Goal: Obtain resource: Download file/media

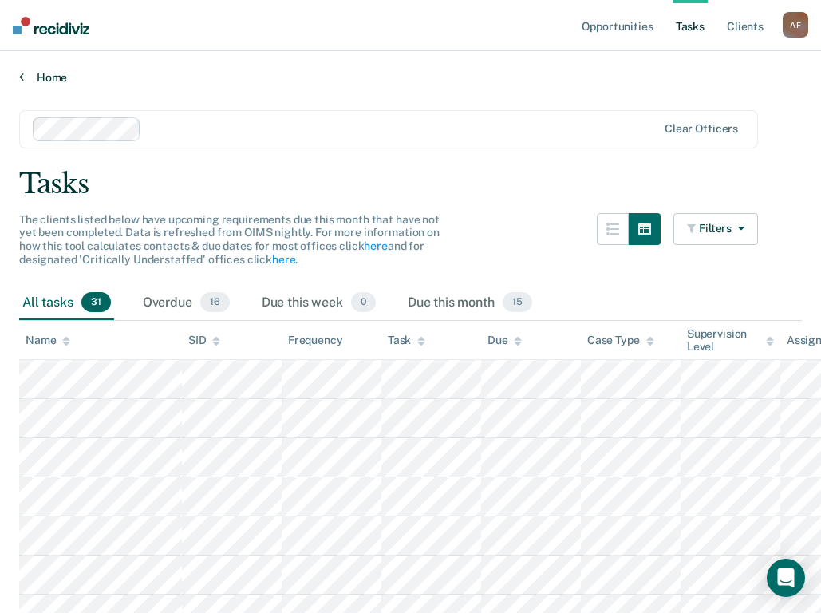
click at [58, 73] on link "Home" at bounding box center [410, 77] width 783 height 14
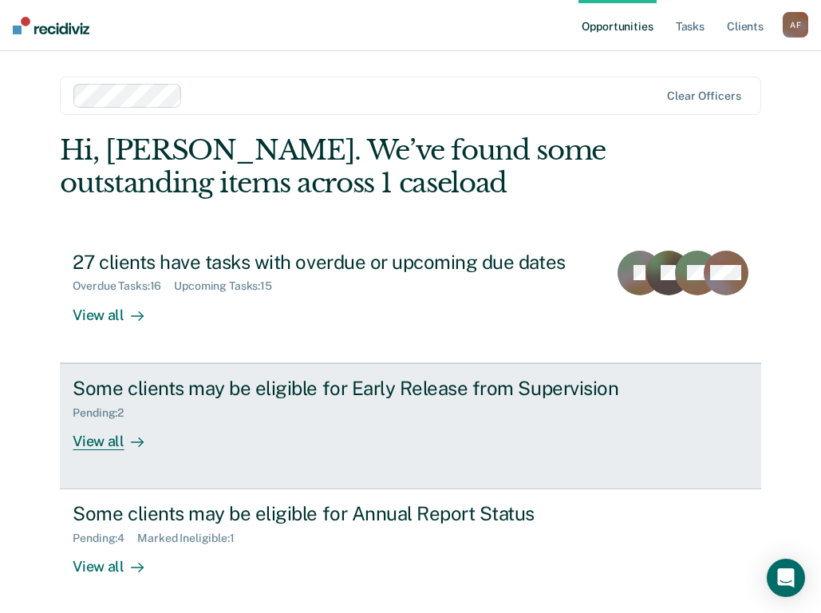
click at [103, 444] on div "View all" at bounding box center [117, 434] width 89 height 31
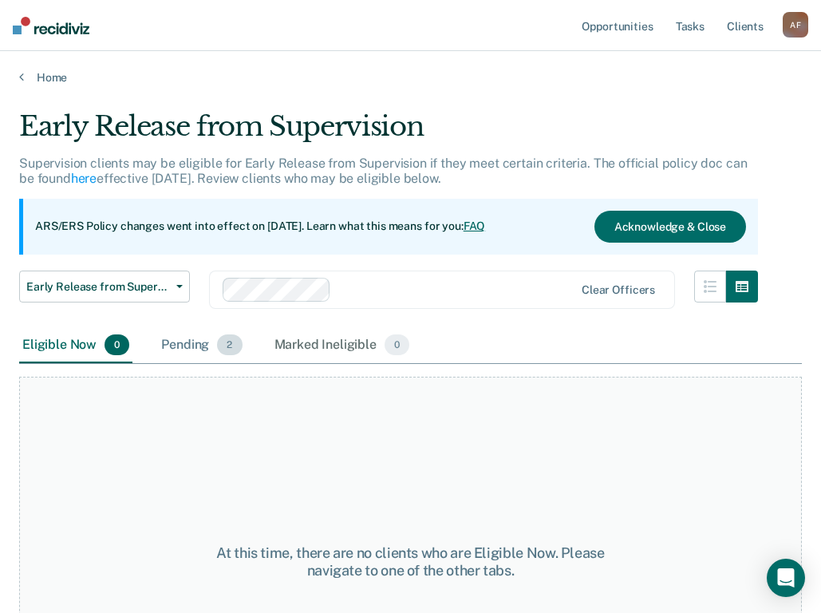
click at [185, 344] on div "Pending 2" at bounding box center [201, 345] width 87 height 35
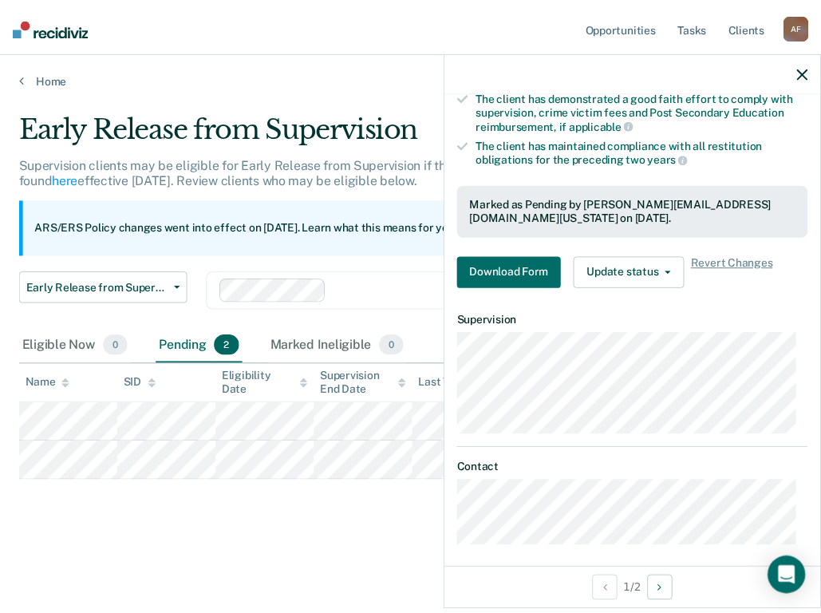
scroll to position [319, 0]
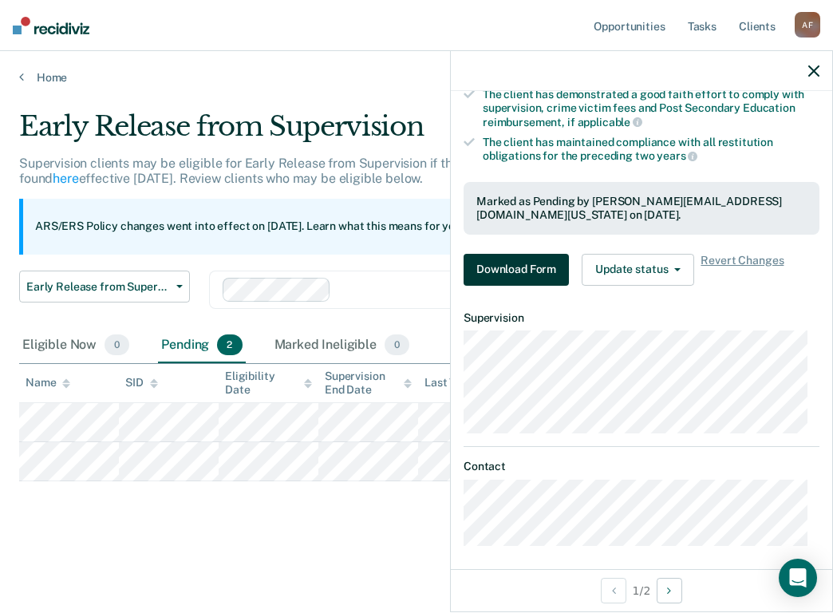
click at [512, 274] on button "Download Form" at bounding box center [515, 270] width 105 height 32
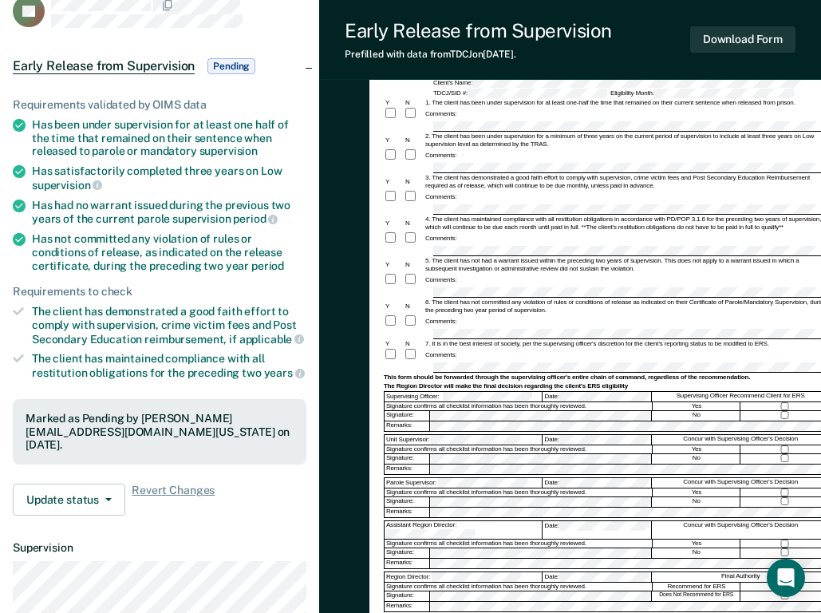
scroll to position [160, 0]
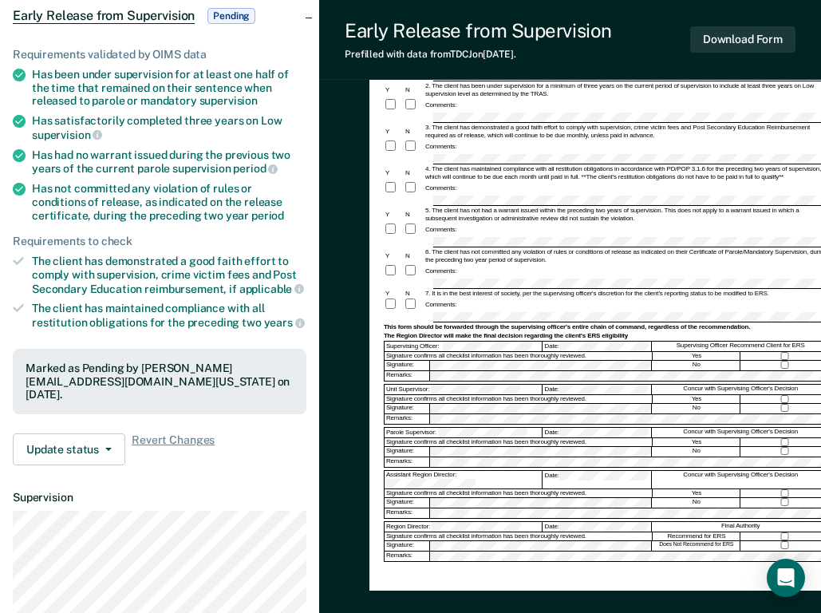
drag, startPoint x: 442, startPoint y: 358, endPoint x: 429, endPoint y: 365, distance: 14.3
click at [429, 365] on div "Signature:" at bounding box center [407, 366] width 45 height 10
click at [763, 44] on button "Download Form" at bounding box center [742, 39] width 105 height 26
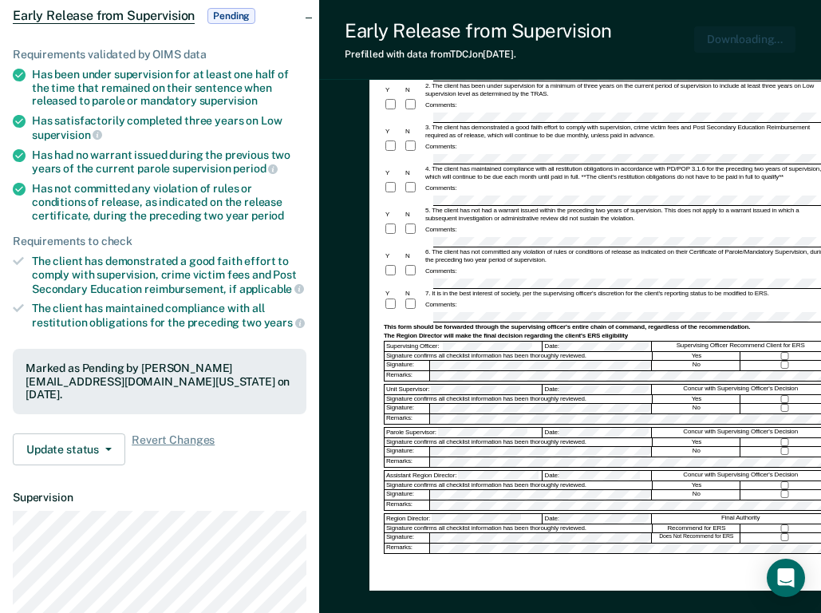
scroll to position [0, 0]
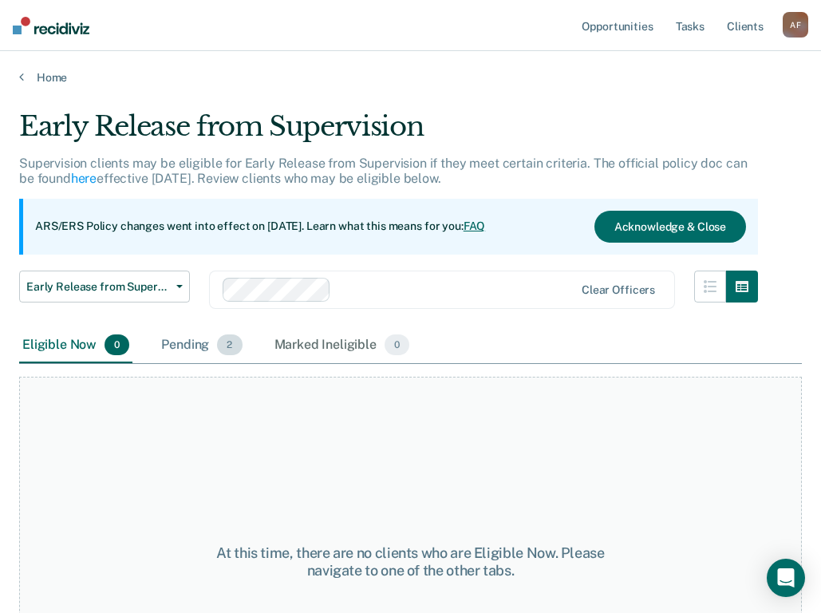
click at [188, 338] on div "Pending 2" at bounding box center [201, 345] width 87 height 35
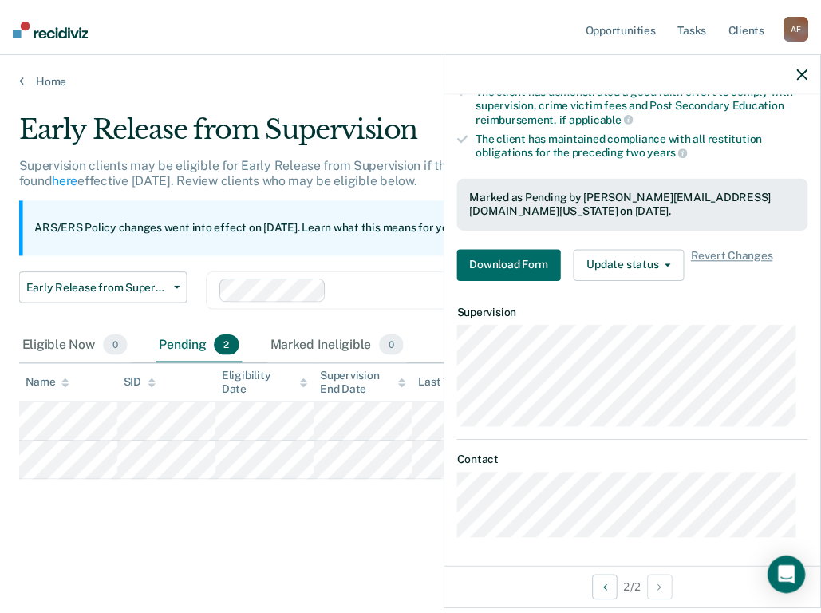
scroll to position [326, 0]
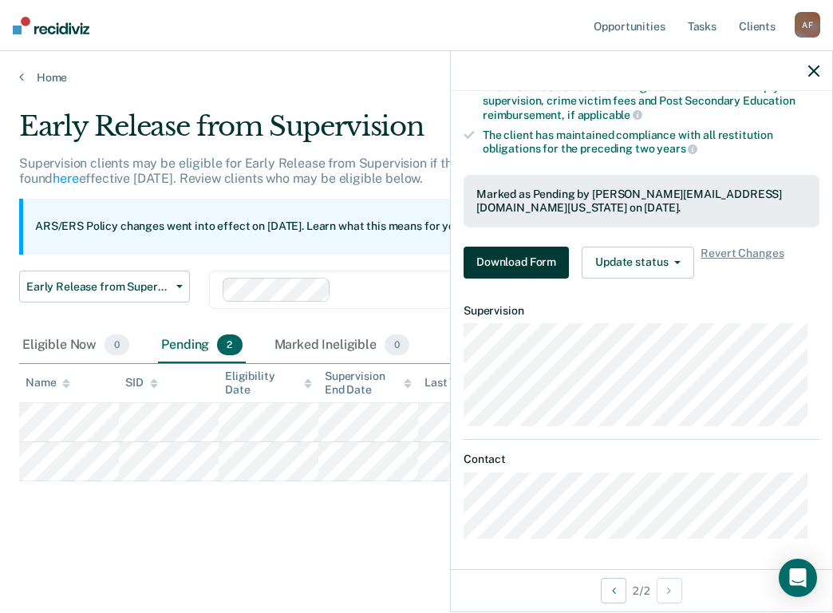
click at [515, 254] on button "Download Form" at bounding box center [515, 262] width 105 height 32
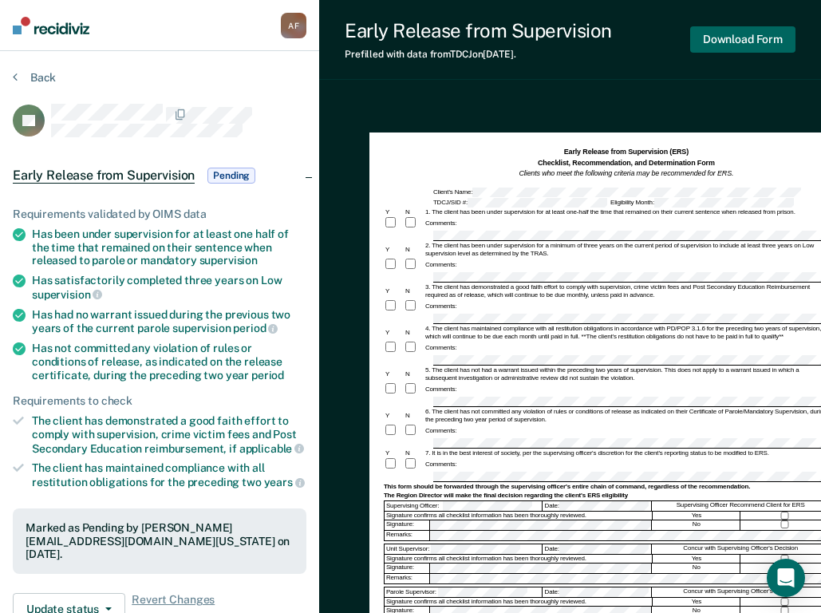
click at [727, 33] on button "Download Form" at bounding box center [742, 39] width 105 height 26
click at [37, 83] on button "Back" at bounding box center [34, 77] width 43 height 14
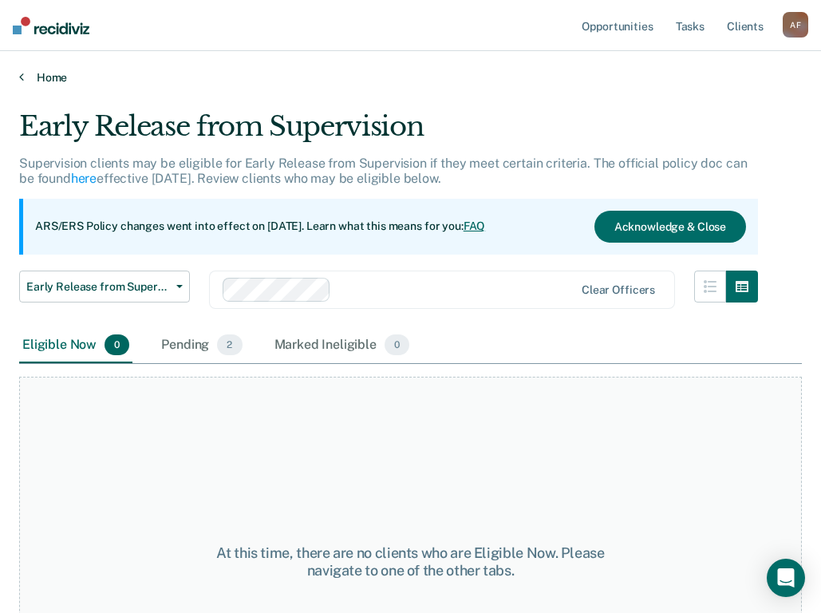
click at [43, 77] on link "Home" at bounding box center [410, 77] width 783 height 14
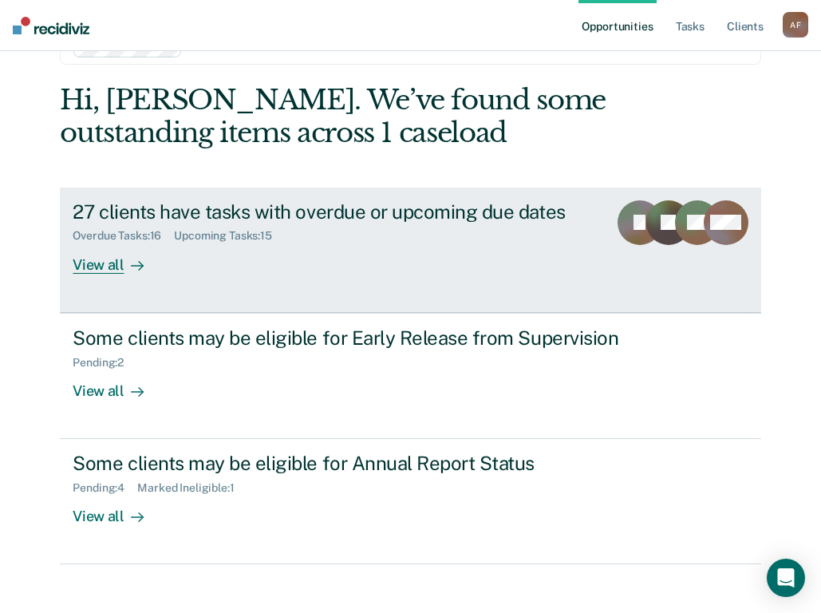
scroll to position [65, 0]
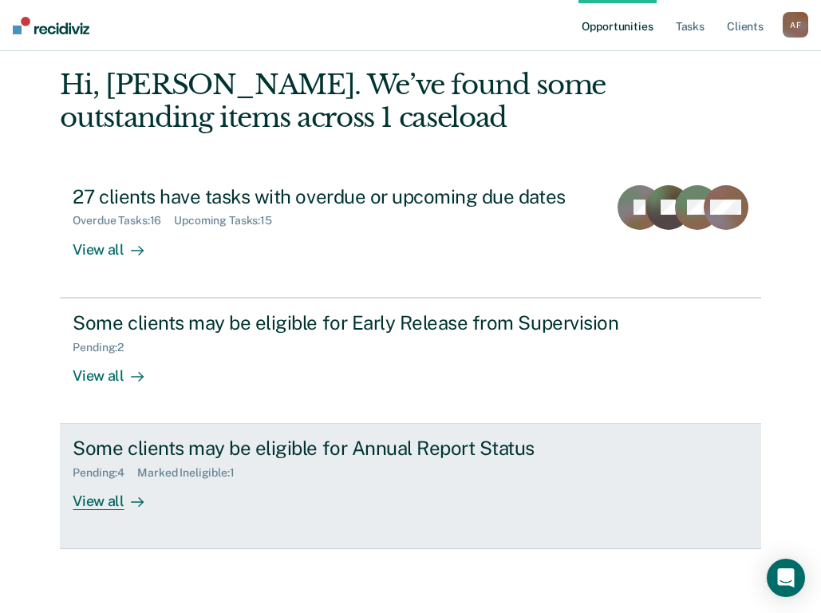
click at [89, 496] on div "View all" at bounding box center [117, 494] width 89 height 31
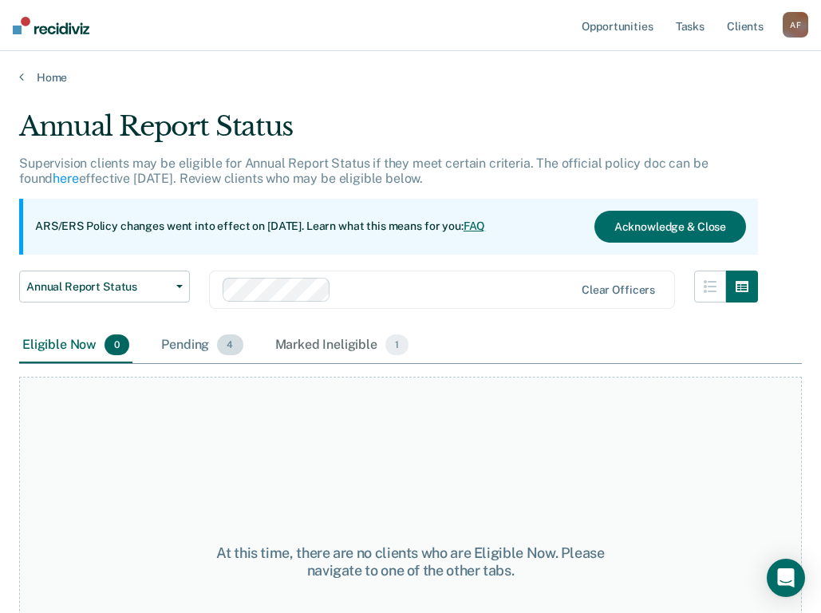
click at [191, 344] on div "Pending 4" at bounding box center [202, 345] width 88 height 35
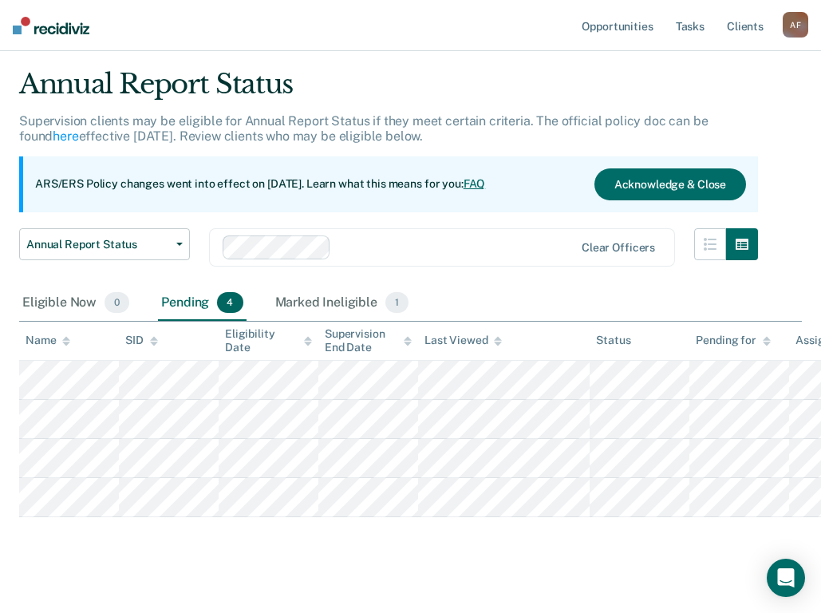
scroll to position [61, 0]
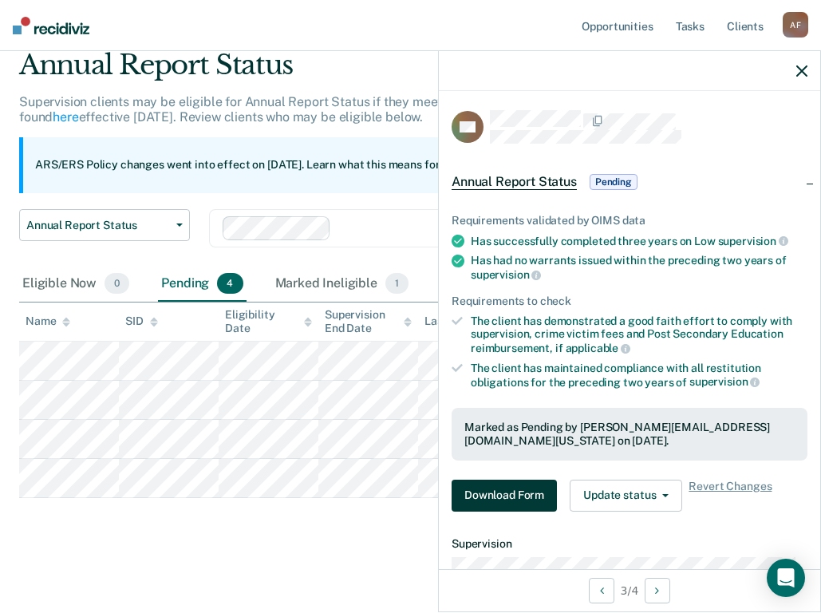
click at [479, 490] on button "Download Form" at bounding box center [504, 495] width 105 height 32
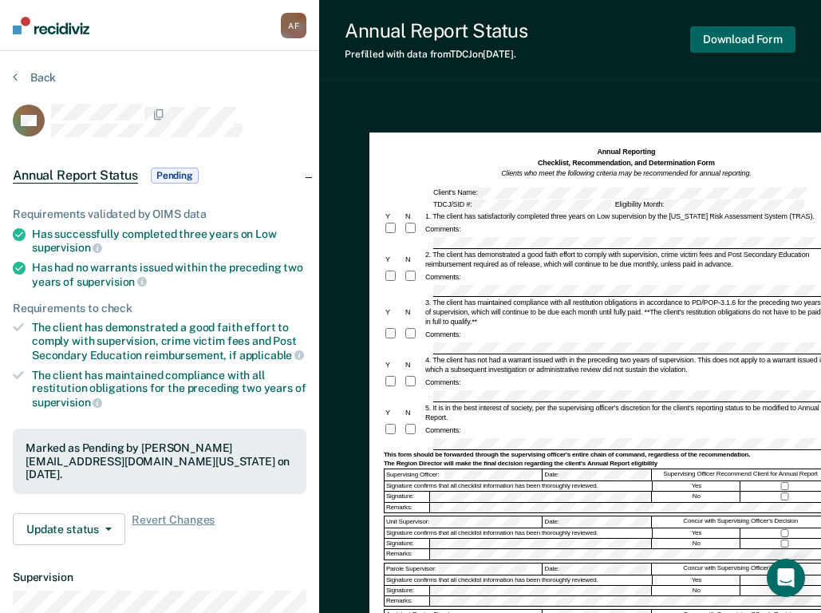
click at [720, 41] on button "Download Form" at bounding box center [742, 39] width 105 height 26
click at [49, 79] on button "Back" at bounding box center [34, 77] width 43 height 14
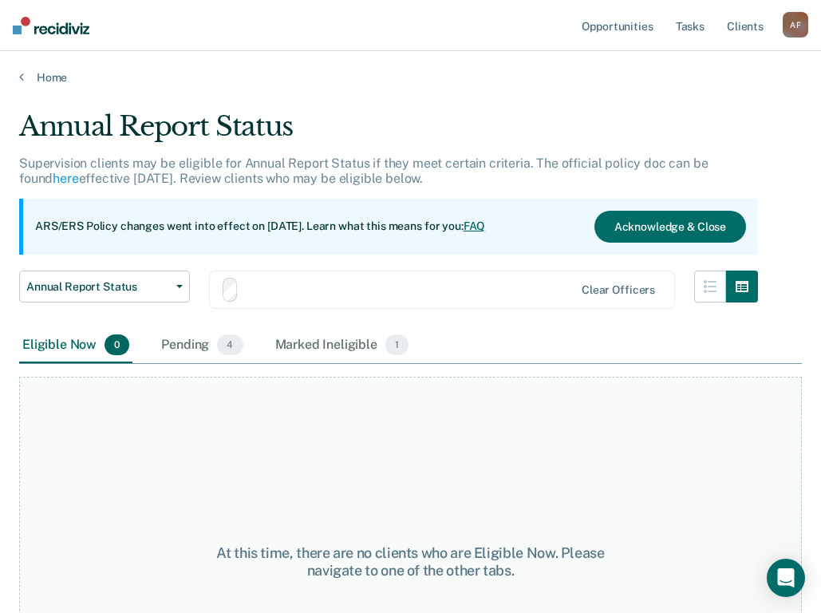
scroll to position [61, 0]
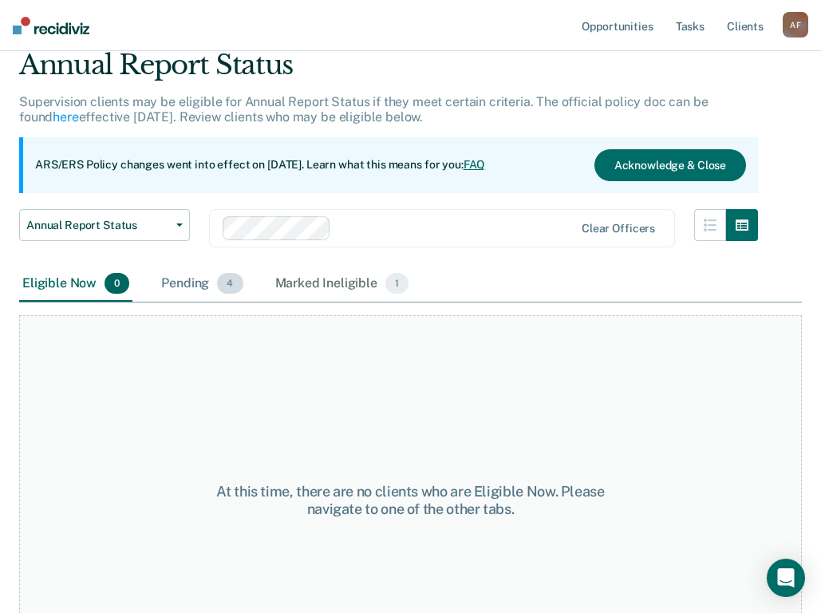
click at [203, 278] on div "Pending 4" at bounding box center [202, 283] width 88 height 35
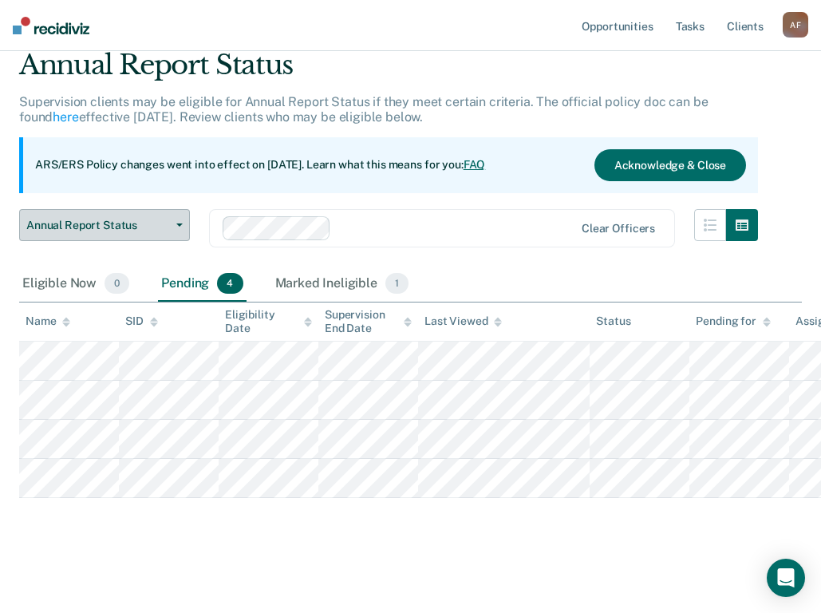
click at [185, 219] on button "Annual Report Status" at bounding box center [104, 225] width 171 height 32
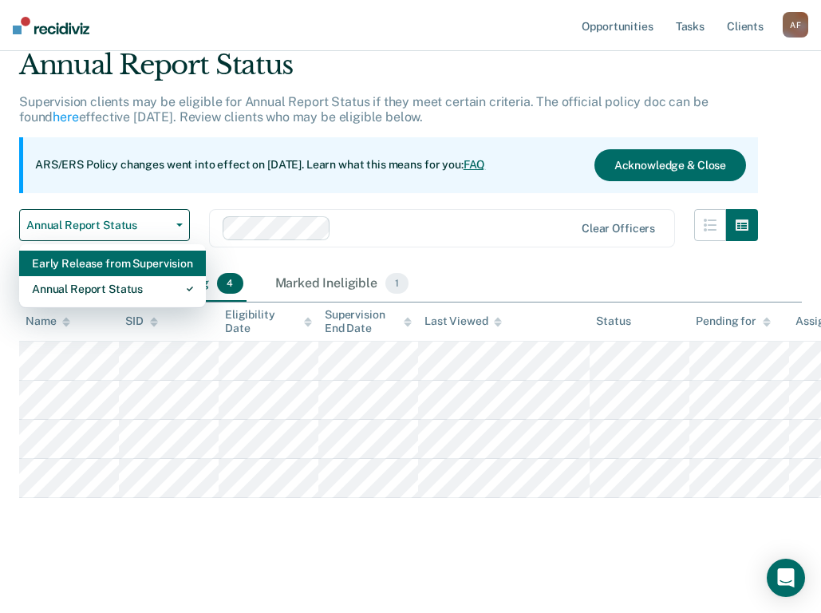
click at [140, 262] on div "Early Release from Supervision" at bounding box center [112, 263] width 161 height 26
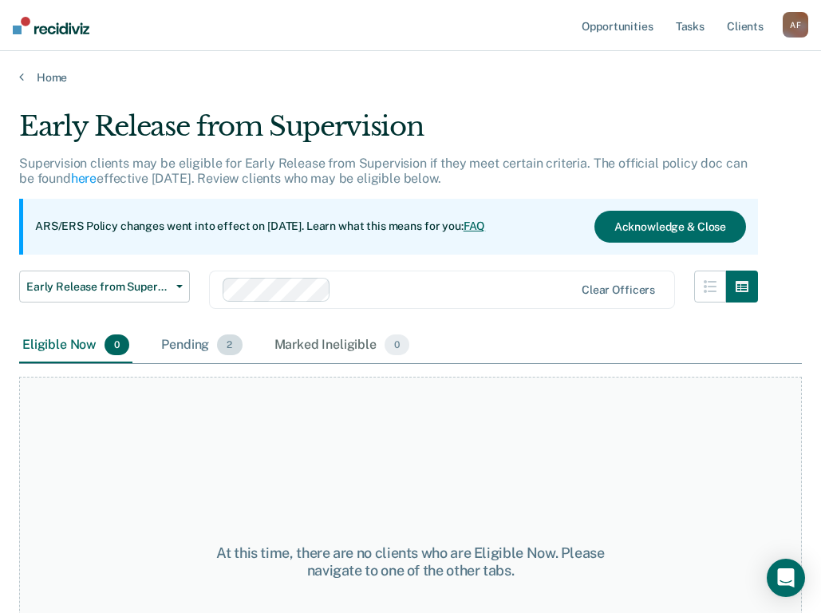
click at [191, 342] on div "Pending 2" at bounding box center [201, 345] width 87 height 35
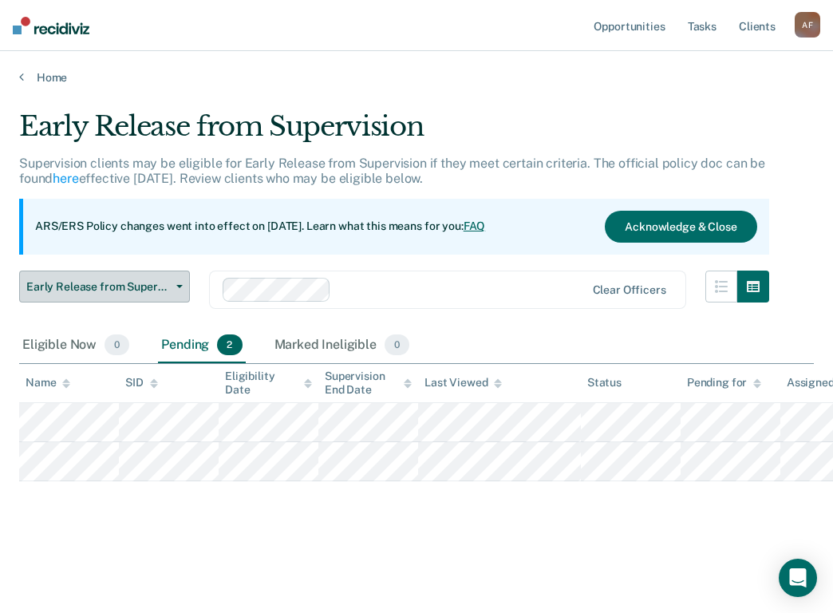
click at [180, 288] on button "Early Release from Supervision" at bounding box center [104, 286] width 171 height 32
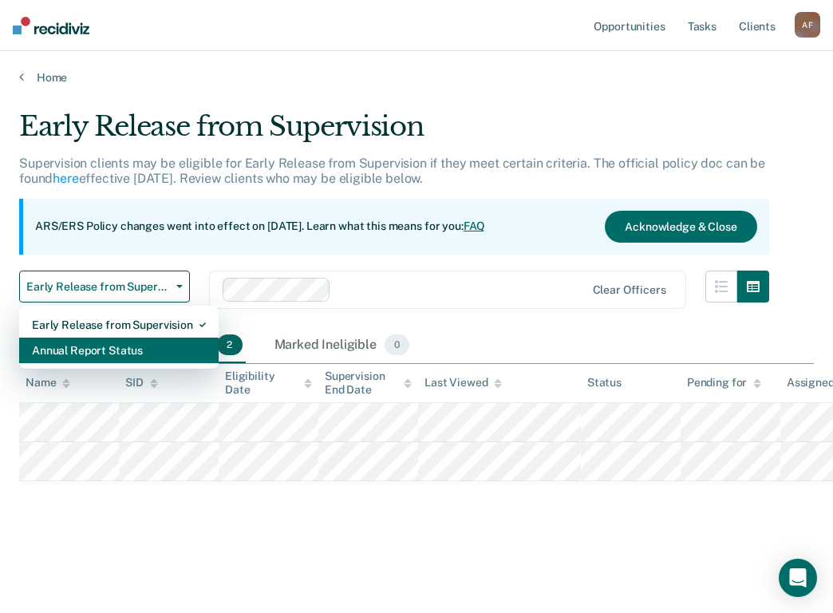
click at [152, 345] on div "Annual Report Status" at bounding box center [119, 350] width 174 height 26
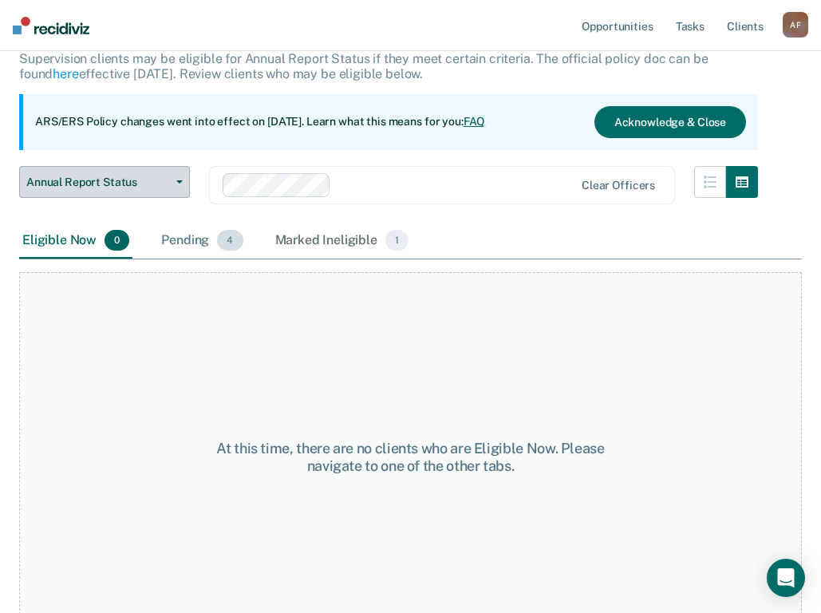
scroll to position [134, 0]
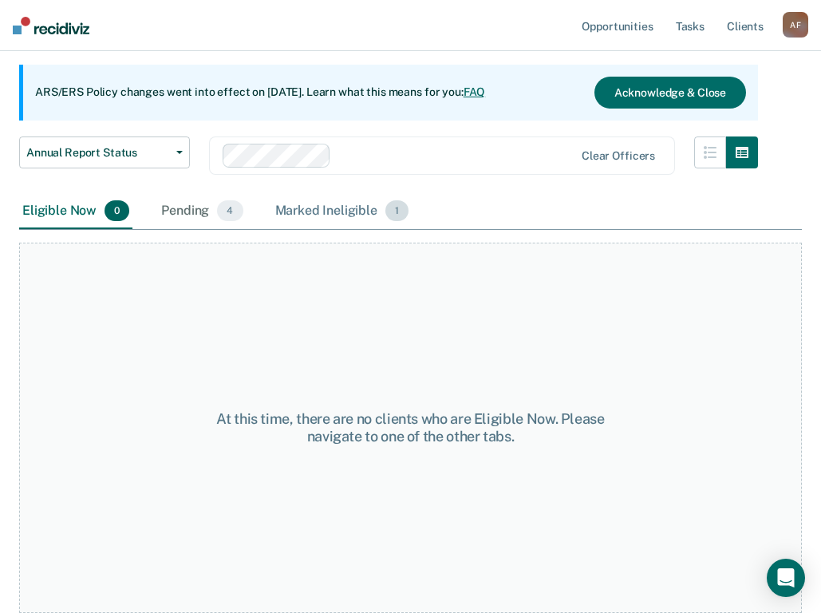
click at [325, 207] on div "Marked Ineligible 1" at bounding box center [342, 211] width 140 height 35
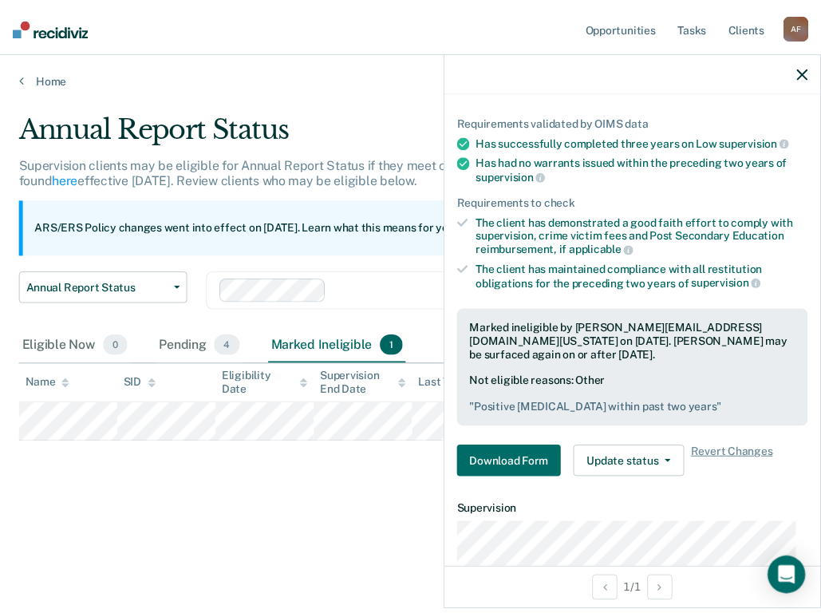
scroll to position [0, 0]
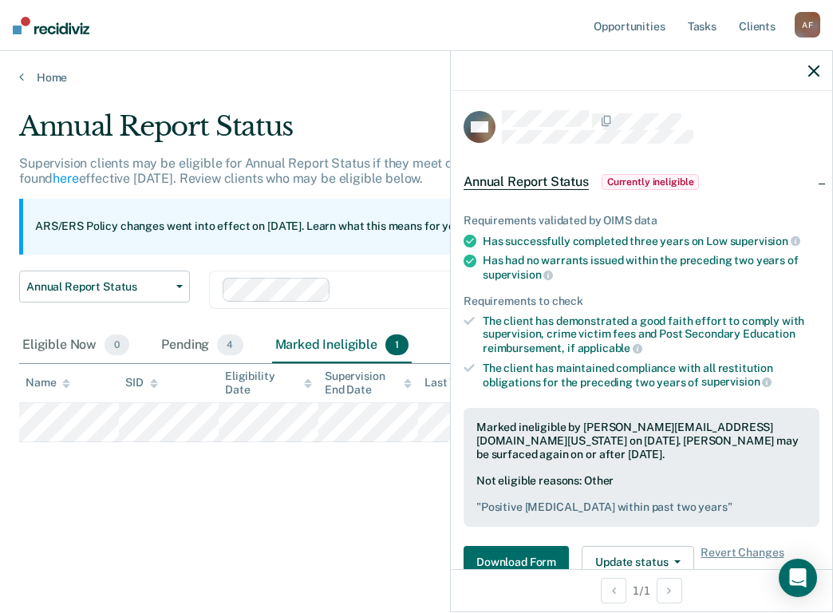
click at [815, 68] on icon "button" at bounding box center [813, 70] width 11 height 11
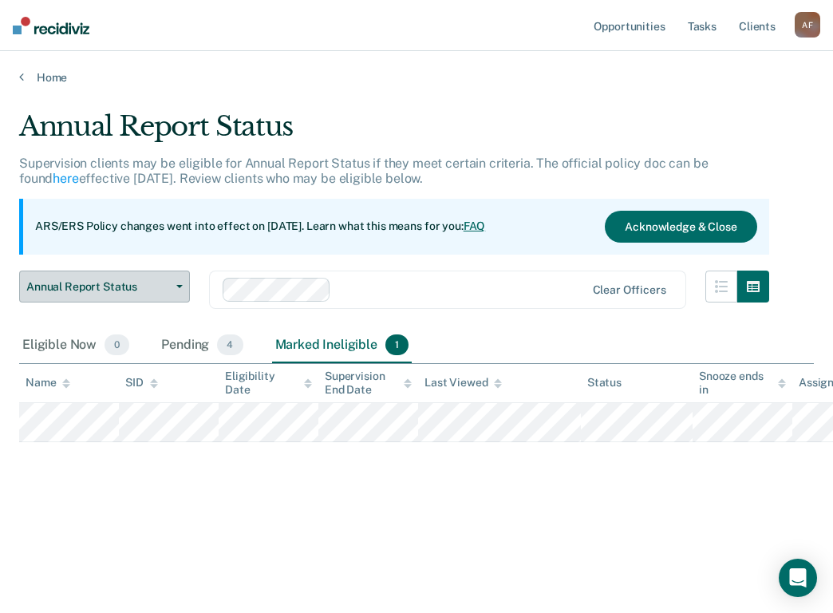
click at [68, 290] on span "Annual Report Status" at bounding box center [98, 287] width 144 height 14
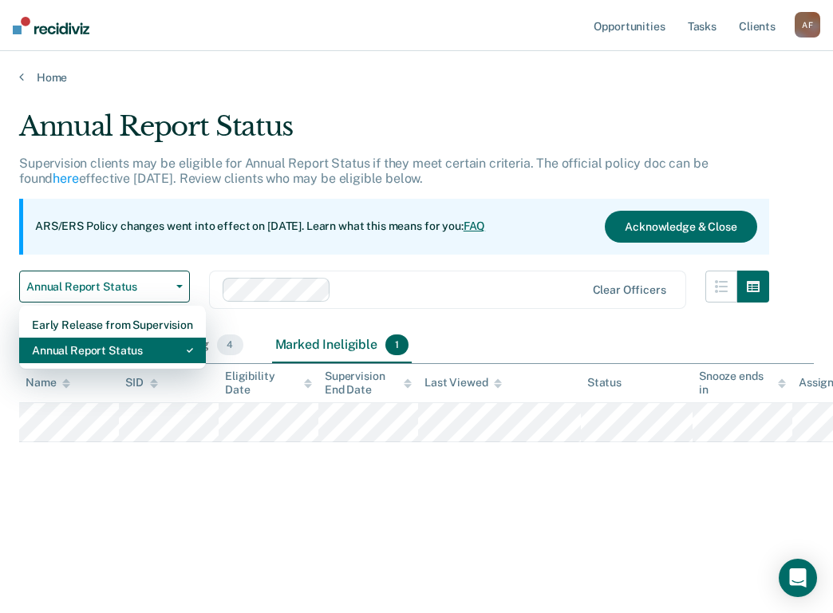
click at [76, 346] on div "Annual Report Status" at bounding box center [112, 350] width 161 height 26
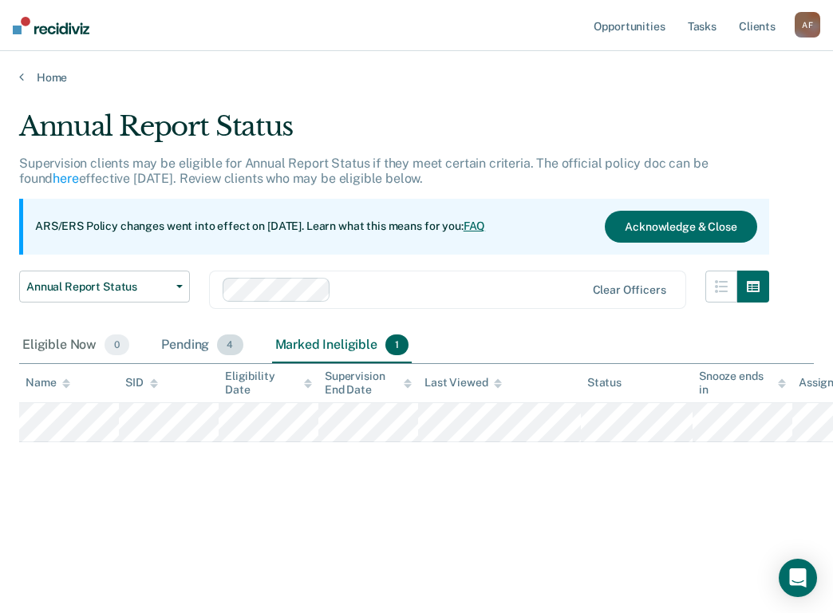
click at [203, 341] on div "Pending 4" at bounding box center [202, 345] width 88 height 35
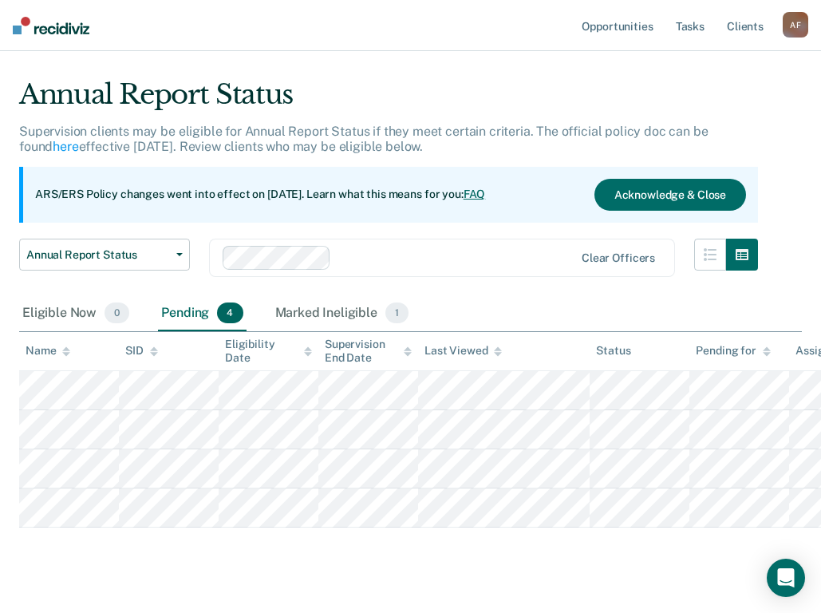
scroll to position [61, 0]
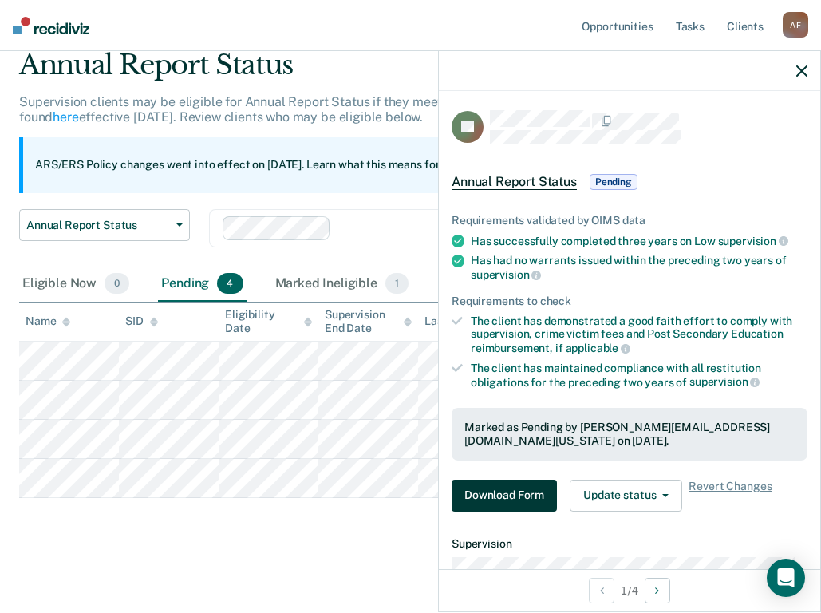
click at [512, 489] on button "Download Form" at bounding box center [504, 495] width 105 height 32
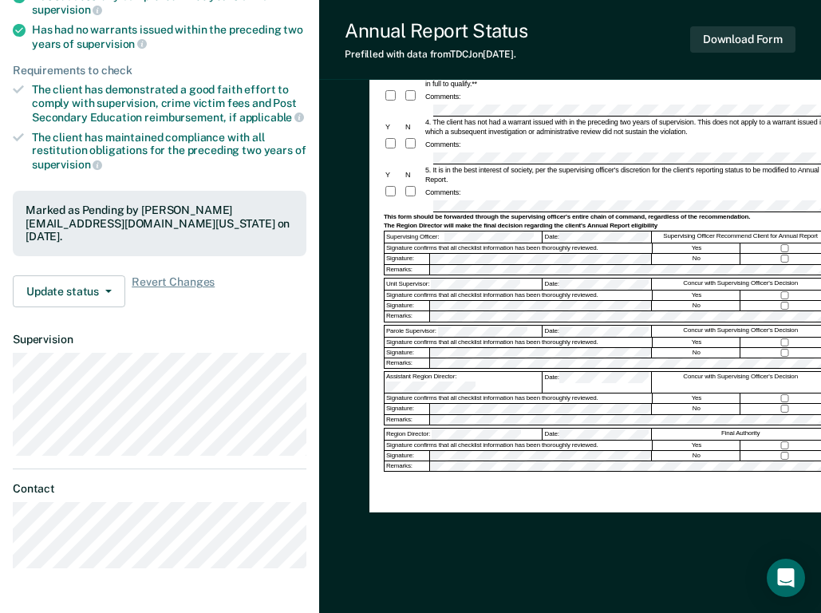
scroll to position [239, 0]
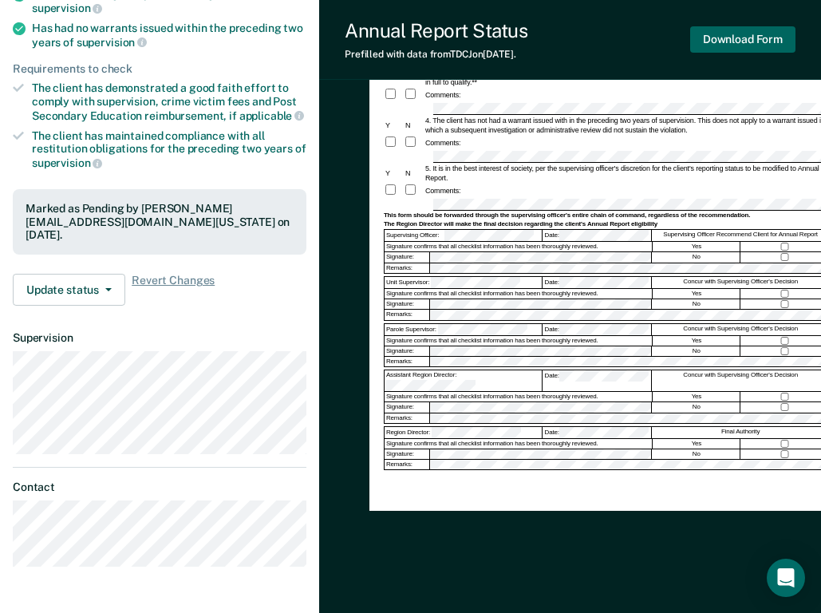
click at [735, 33] on button "Download Form" at bounding box center [742, 39] width 105 height 26
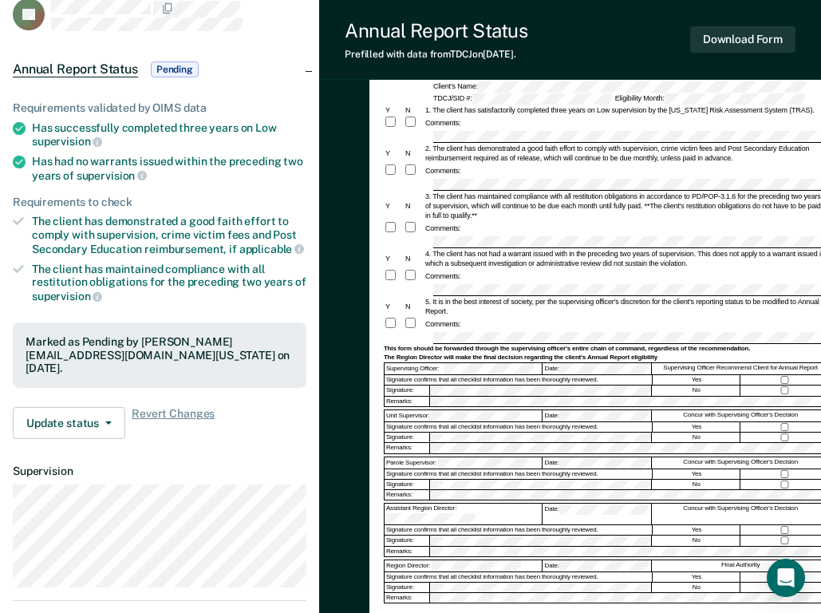
scroll to position [0, 0]
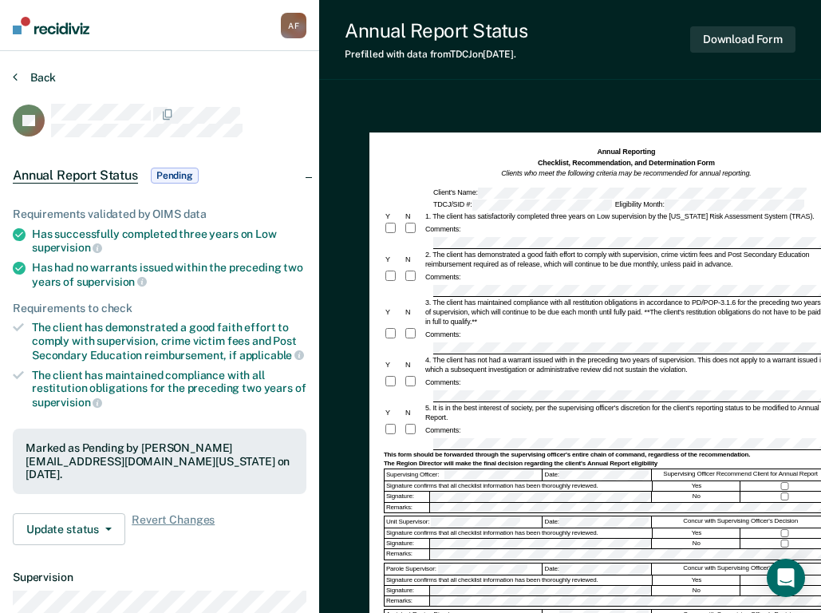
click at [29, 73] on button "Back" at bounding box center [34, 77] width 43 height 14
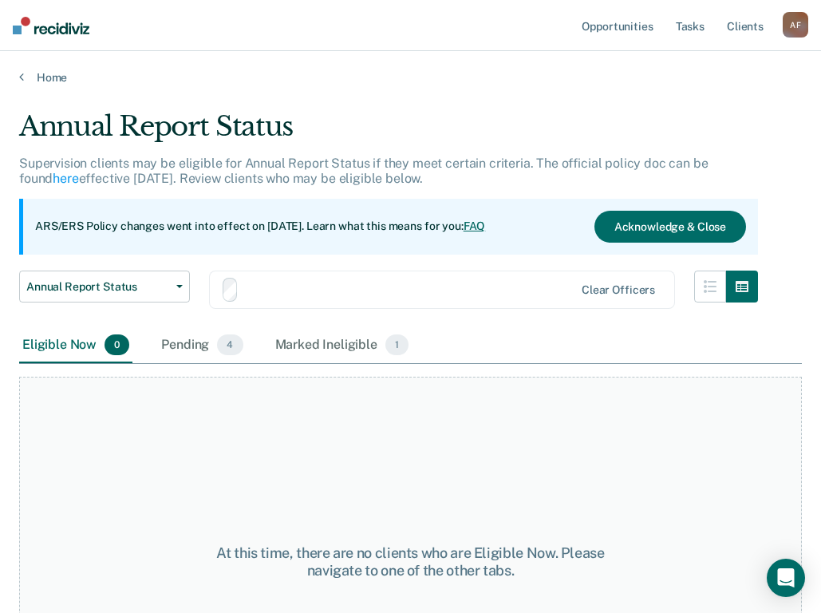
scroll to position [61, 0]
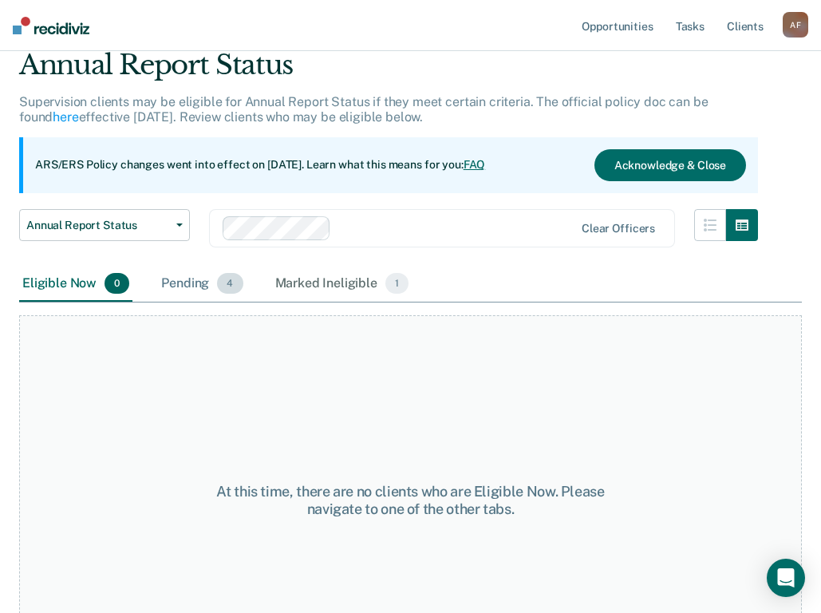
click at [199, 286] on div "Pending 4" at bounding box center [202, 283] width 88 height 35
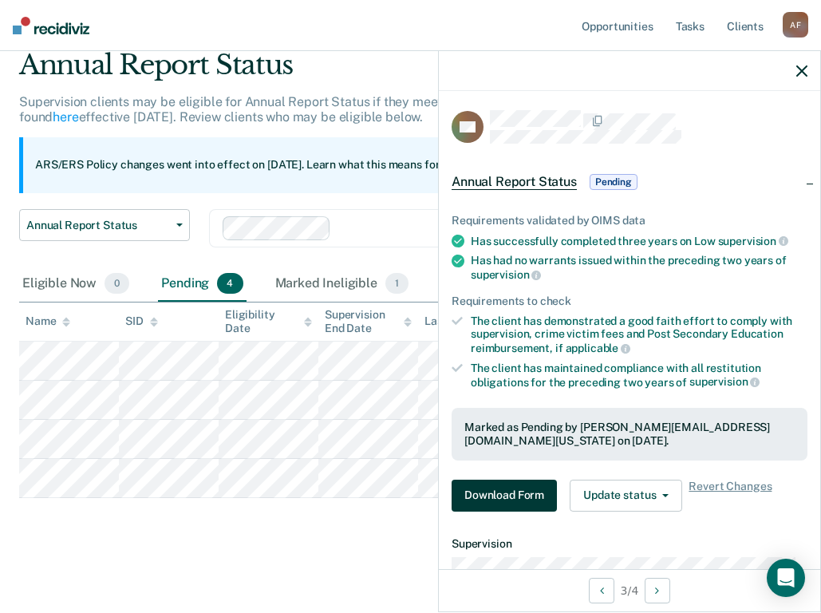
click at [515, 495] on button "Download Form" at bounding box center [504, 495] width 105 height 32
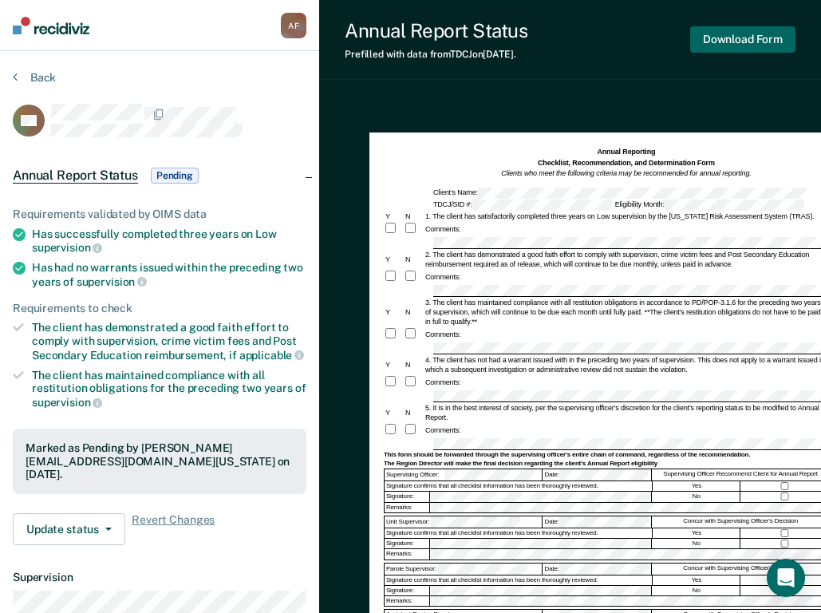
click at [759, 37] on button "Download Form" at bounding box center [742, 39] width 105 height 26
click at [114, 177] on span "Annual Report Status" at bounding box center [75, 176] width 125 height 16
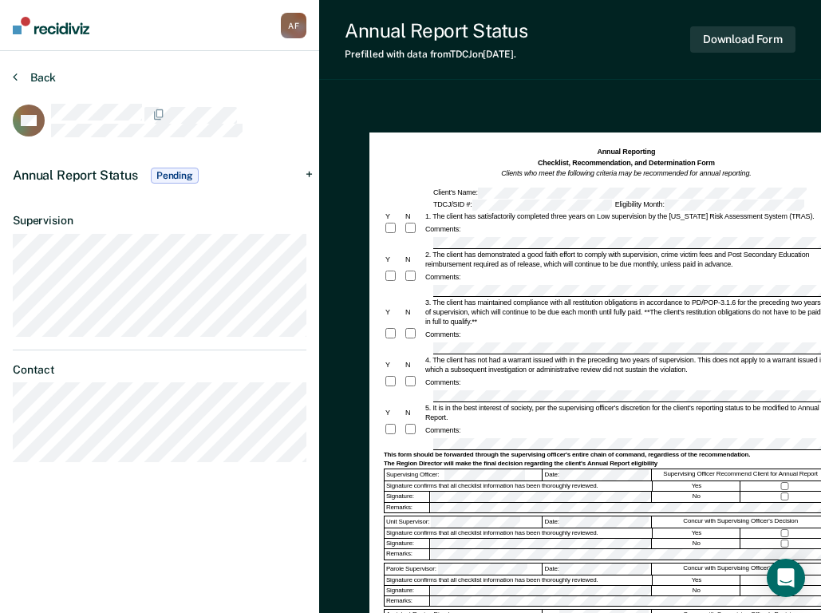
click at [21, 73] on button "Back" at bounding box center [34, 77] width 43 height 14
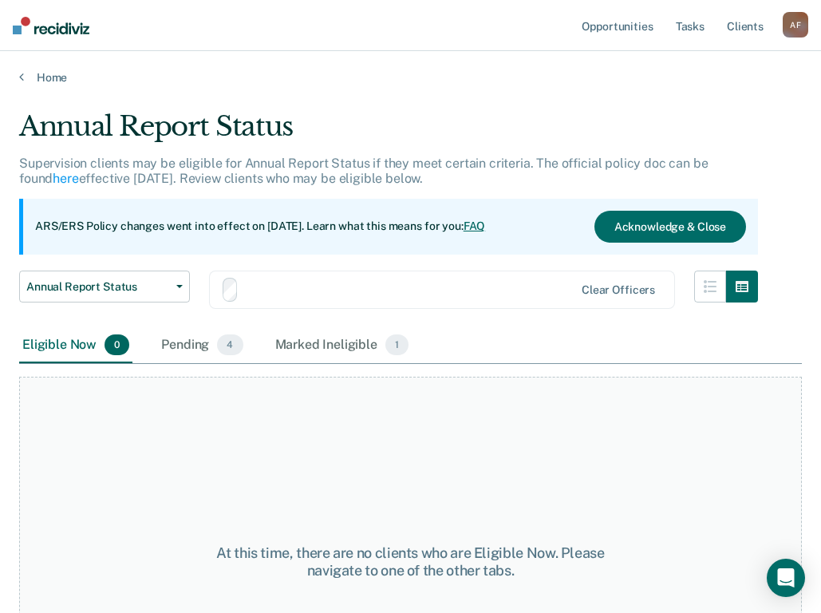
scroll to position [61, 0]
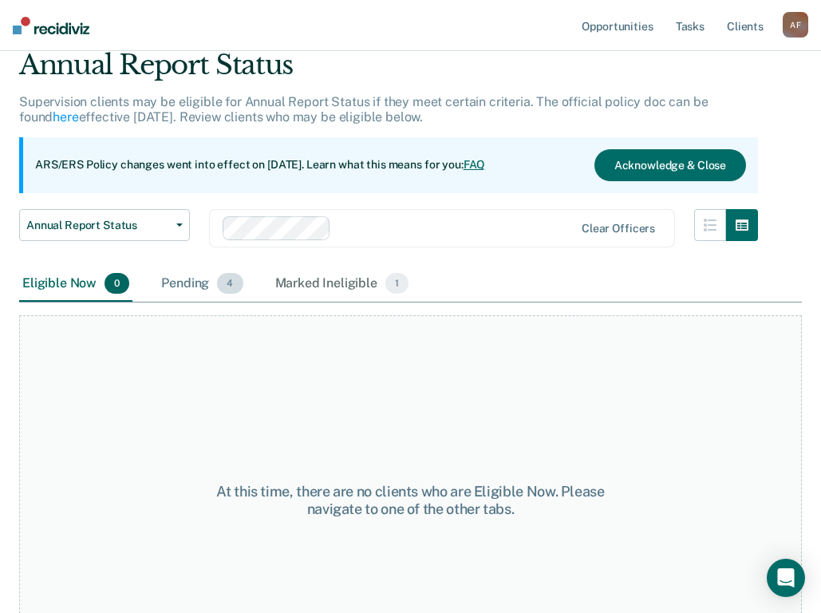
click at [175, 281] on div "Pending 4" at bounding box center [202, 283] width 88 height 35
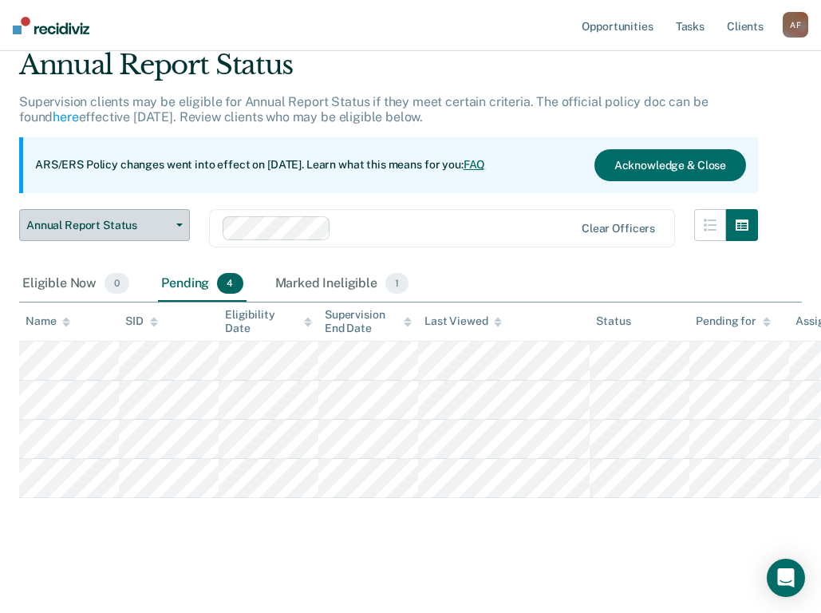
click at [119, 228] on span "Annual Report Status" at bounding box center [98, 226] width 144 height 14
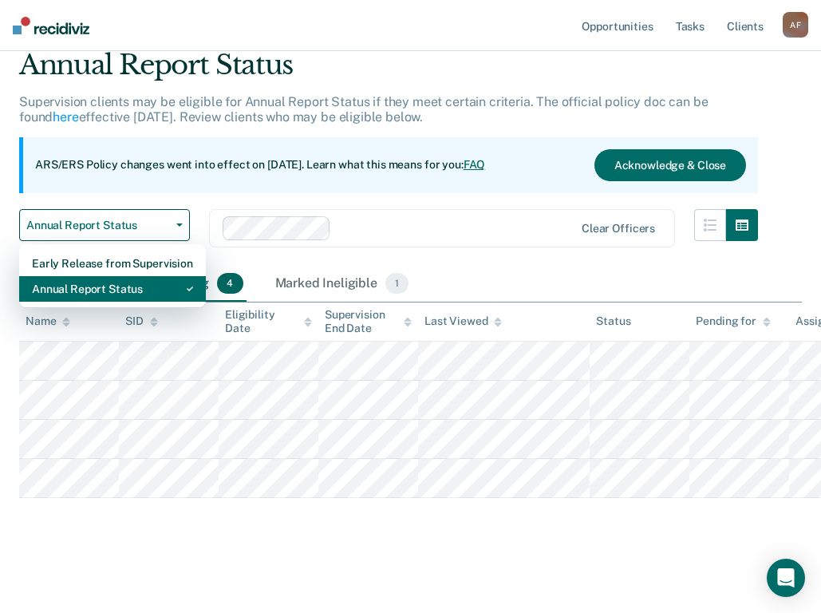
click at [103, 283] on div "Annual Report Status" at bounding box center [112, 289] width 161 height 26
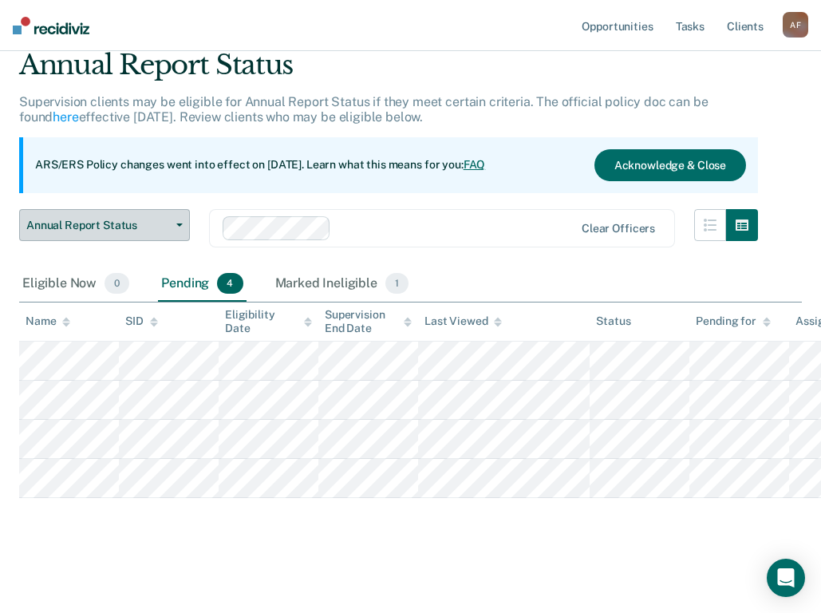
scroll to position [0, 0]
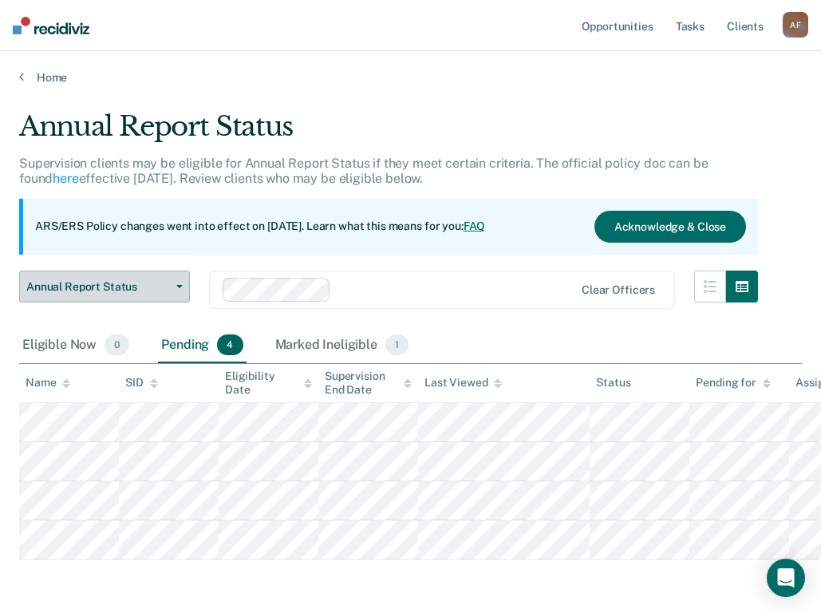
click at [180, 283] on button "Annual Report Status" at bounding box center [104, 286] width 171 height 32
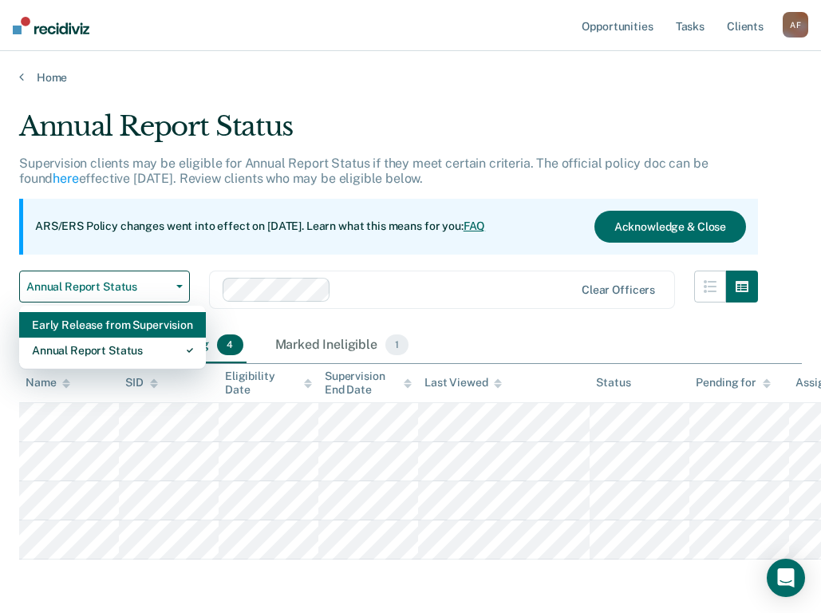
click at [148, 318] on div "Early Release from Supervision" at bounding box center [112, 325] width 161 height 26
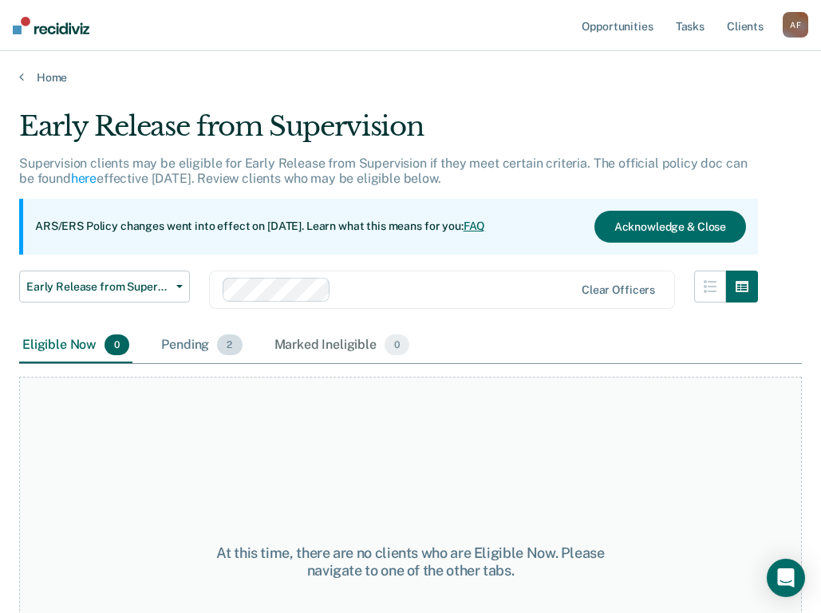
click at [207, 352] on div "Pending 2" at bounding box center [201, 345] width 87 height 35
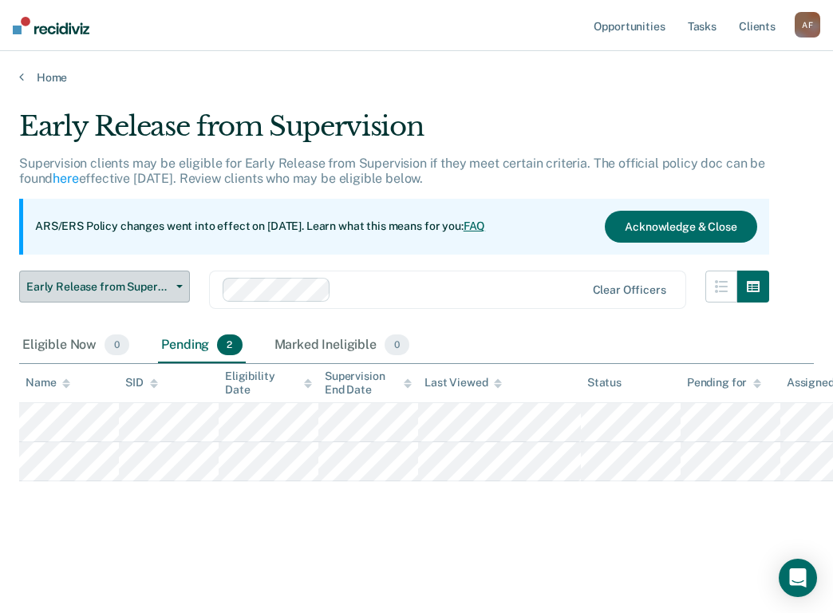
click at [169, 278] on button "Early Release from Supervision" at bounding box center [104, 286] width 171 height 32
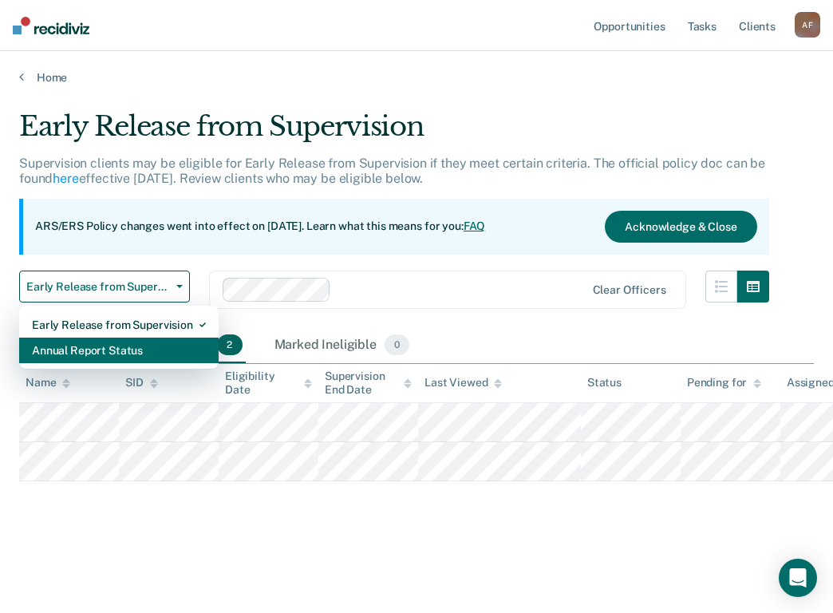
click at [140, 353] on div "Annual Report Status" at bounding box center [119, 350] width 174 height 26
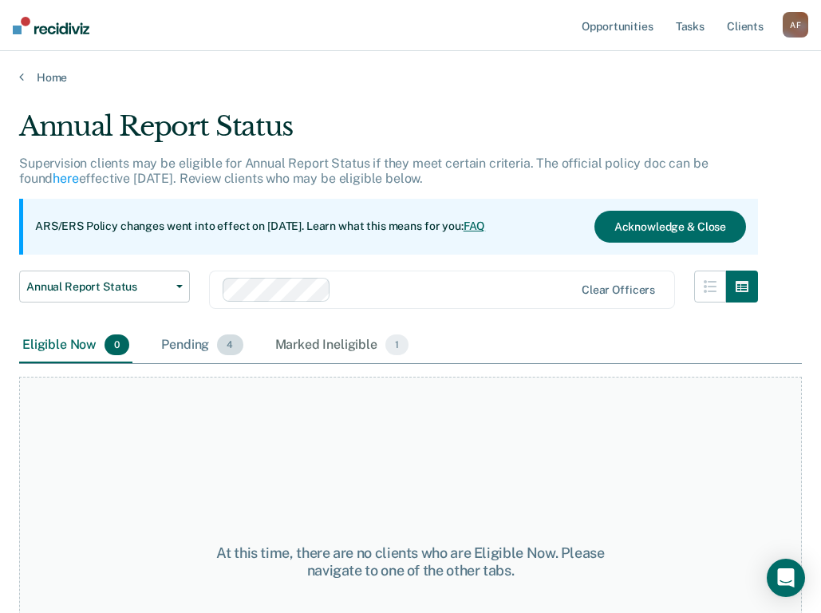
click at [220, 340] on span "4" at bounding box center [230, 344] width 26 height 21
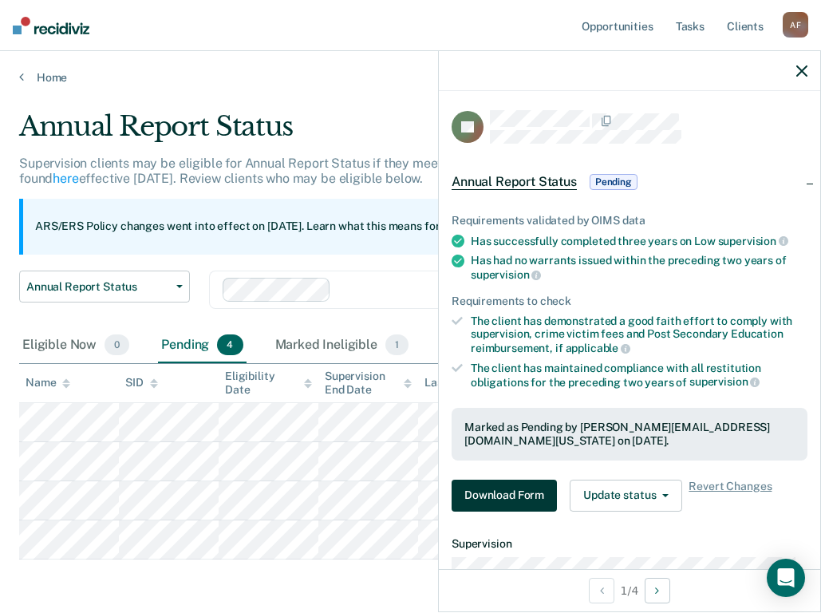
click at [495, 491] on button "Download Form" at bounding box center [504, 495] width 105 height 32
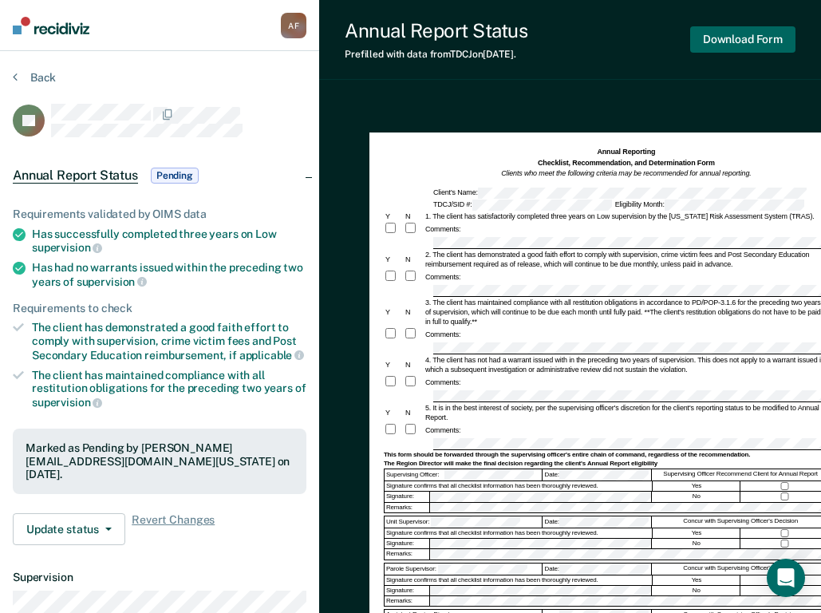
click at [739, 39] on button "Download Form" at bounding box center [742, 39] width 105 height 26
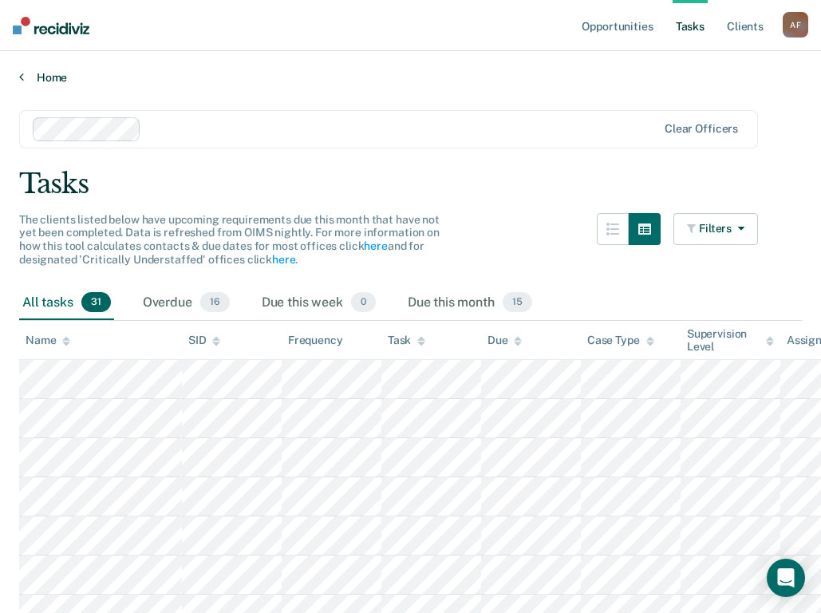
click at [52, 73] on link "Home" at bounding box center [410, 77] width 783 height 14
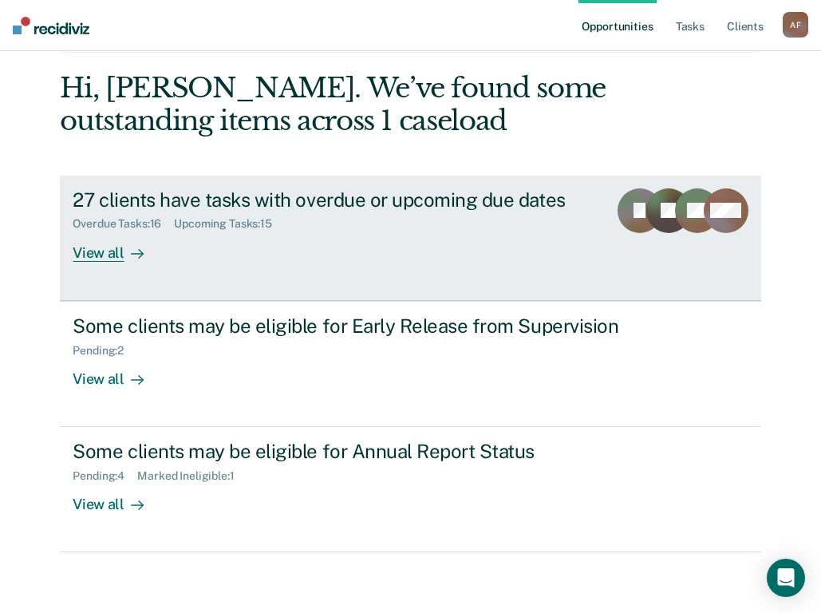
scroll to position [65, 0]
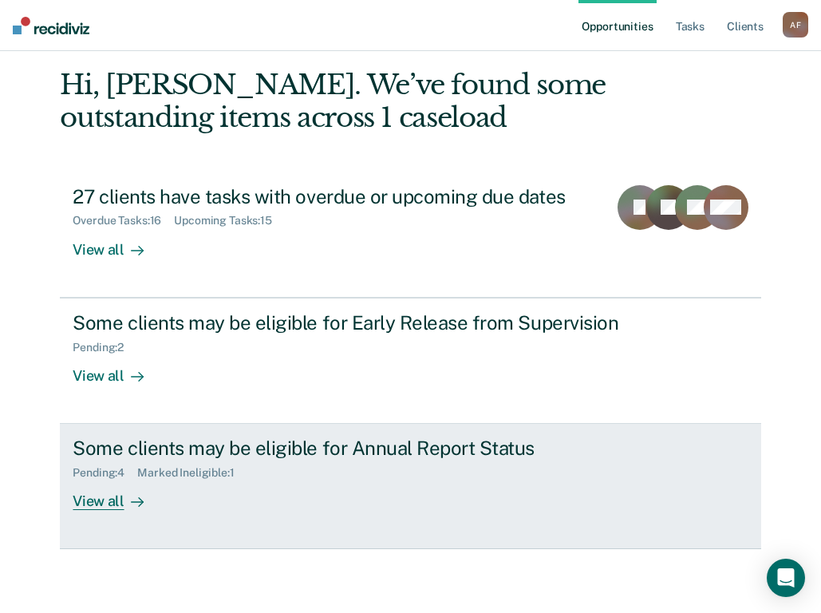
click at [112, 503] on div "View all" at bounding box center [117, 494] width 89 height 31
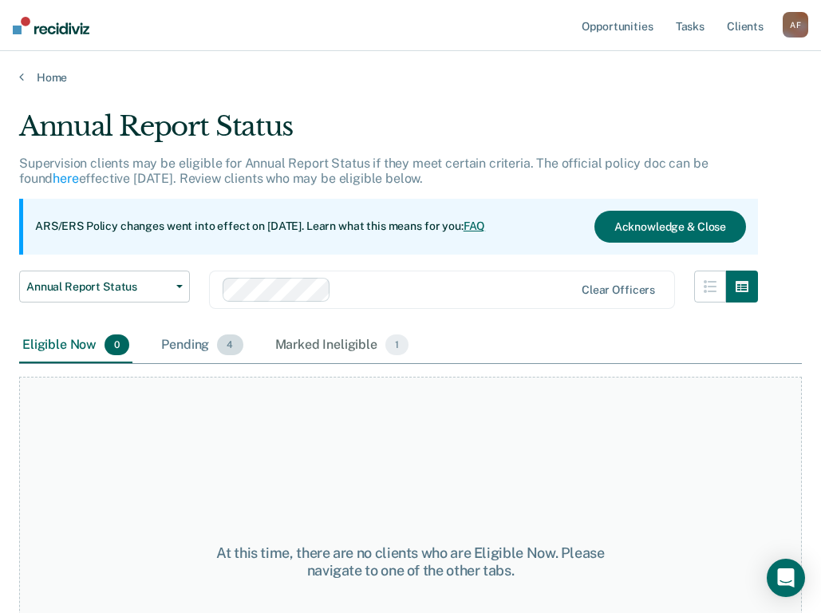
click at [220, 349] on span "4" at bounding box center [230, 344] width 26 height 21
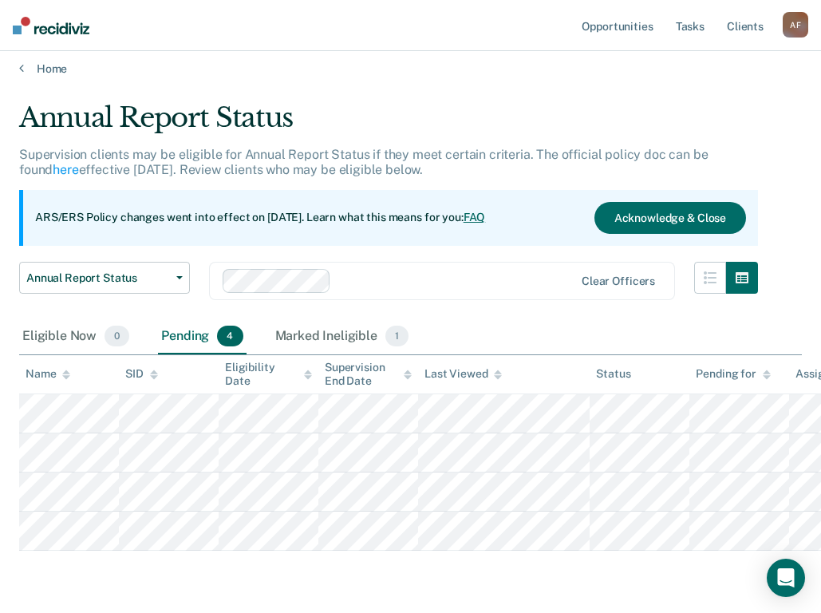
scroll to position [61, 0]
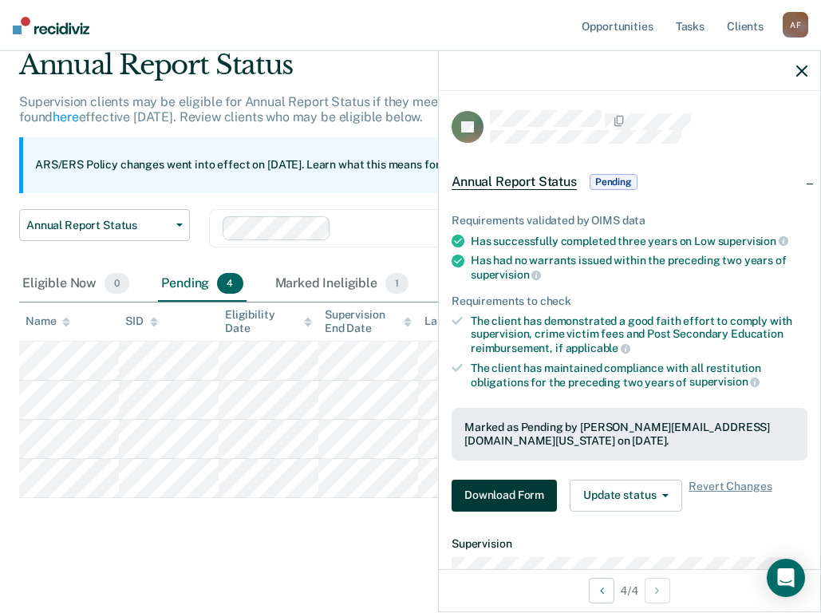
click at [503, 484] on button "Download Form" at bounding box center [504, 495] width 105 height 32
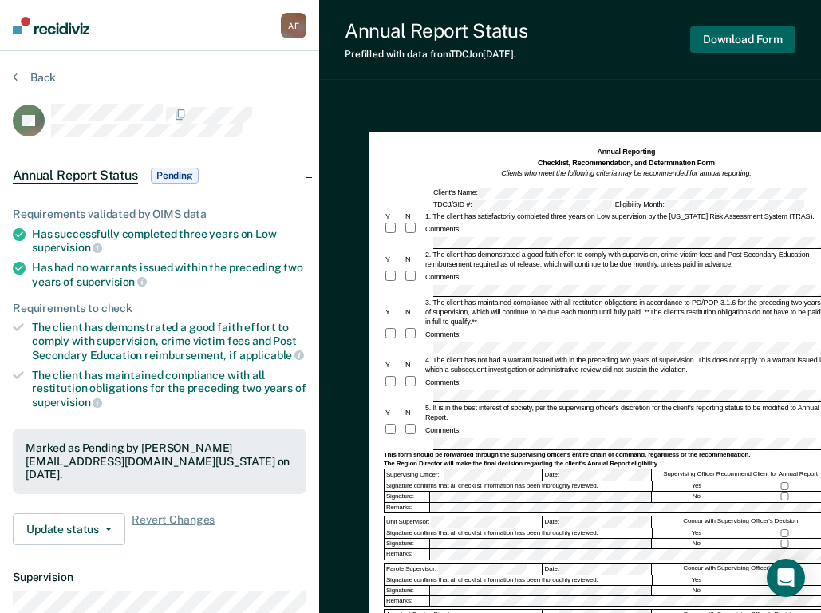
click at [743, 38] on button "Download Form" at bounding box center [742, 39] width 105 height 26
